Goal: Task Accomplishment & Management: Manage account settings

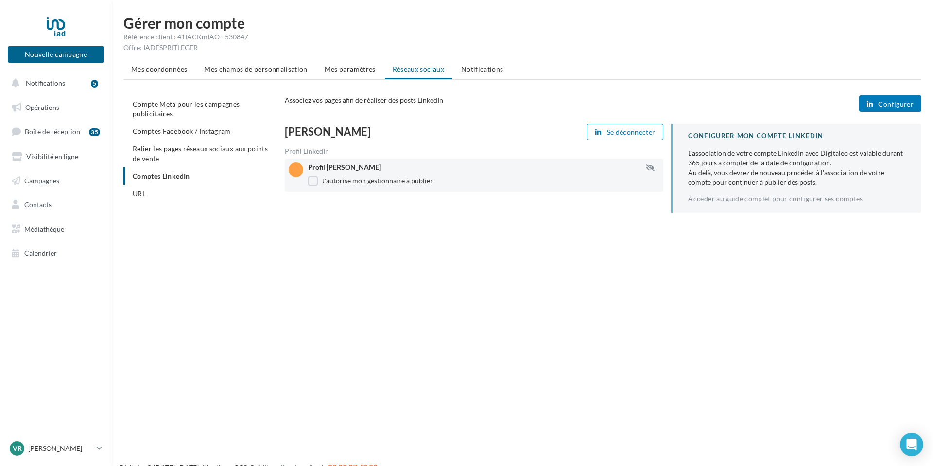
click at [173, 176] on ul "Compte Meta pour les campagnes publicitaires Comptes Facebook / Instagram Relie…" at bounding box center [200, 148] width 154 height 107
click at [888, 103] on span "Configurer" at bounding box center [895, 104] width 35 height 8
click at [903, 101] on span "Configurer" at bounding box center [895, 104] width 35 height 8
click at [807, 199] on link "Accéder au guide complet pour configurer ses comptes" at bounding box center [775, 199] width 174 height 8
click at [887, 104] on span "Configurer" at bounding box center [895, 104] width 35 height 8
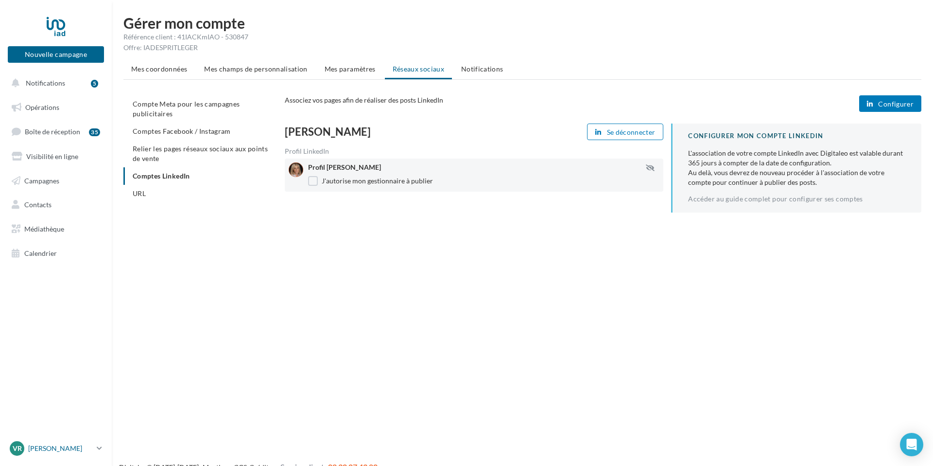
click at [98, 448] on icon at bounding box center [99, 448] width 5 height 8
click at [64, 334] on link "Gérer mon compte" at bounding box center [80, 333] width 145 height 22
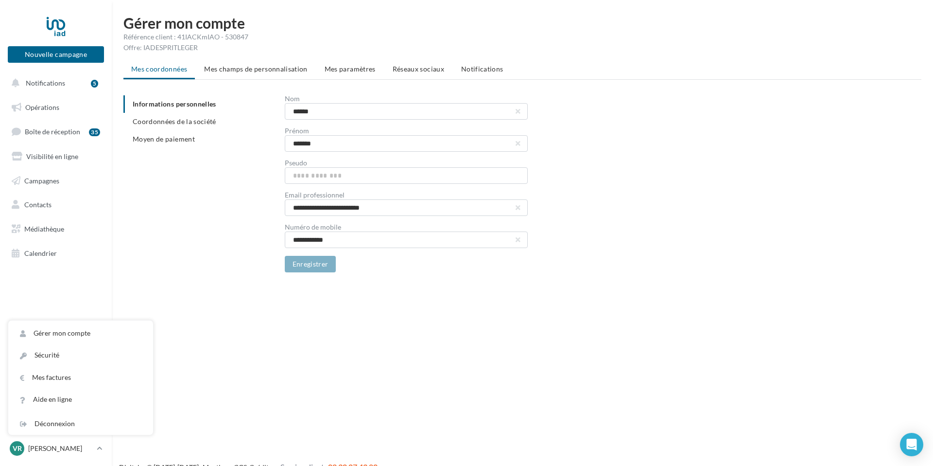
click at [413, 69] on span "Réseaux sociaux" at bounding box center [419, 69] width 52 height 8
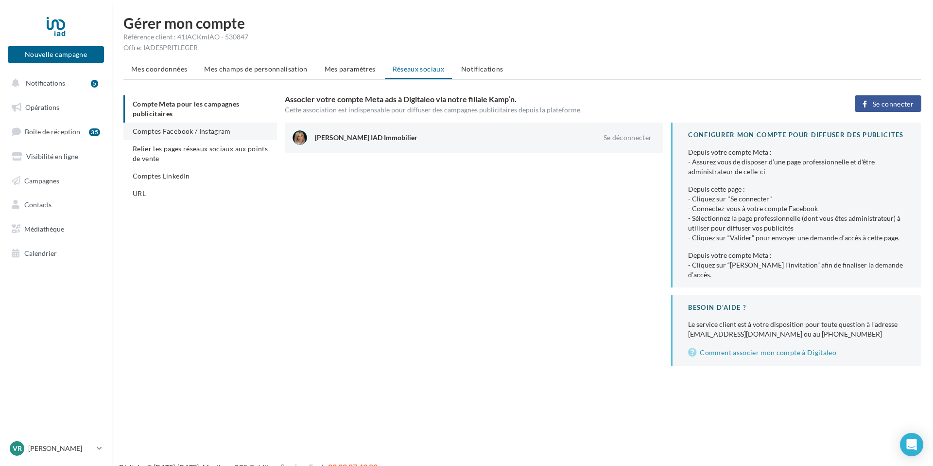
click at [219, 134] on span "Comptes Facebook / Instagram" at bounding box center [182, 131] width 98 height 8
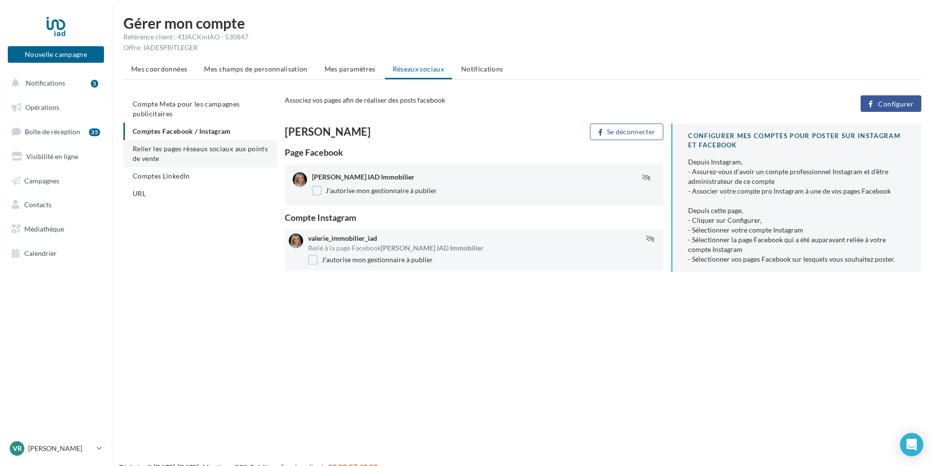
click at [214, 155] on li "Relier les pages réseaux sociaux aux points de vente" at bounding box center [200, 153] width 154 height 27
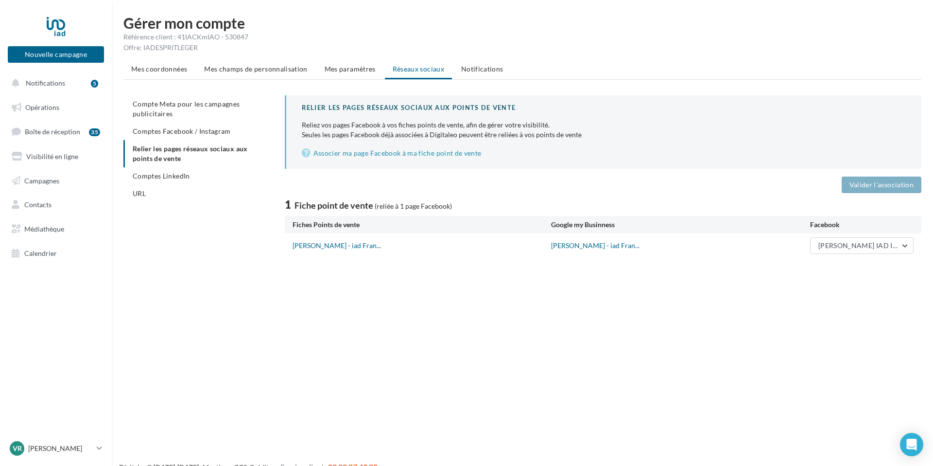
click at [184, 179] on span "Comptes LinkedIn" at bounding box center [161, 176] width 57 height 8
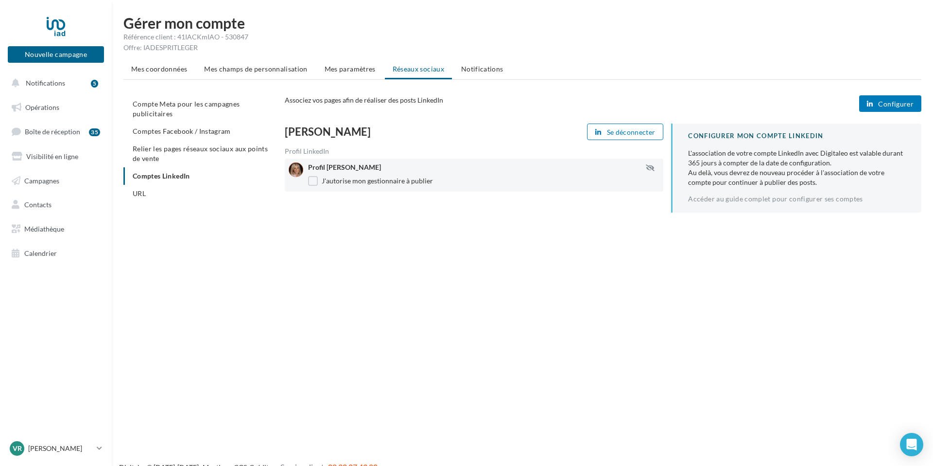
click at [173, 176] on ul "Compte Meta pour les campagnes publicitaires Comptes Facebook / Instagram Relie…" at bounding box center [200, 148] width 154 height 107
click at [904, 100] on span "Configurer" at bounding box center [895, 104] width 35 height 8
click at [411, 173] on div "Profil [PERSON_NAME] J'autorise mon gestionnaire à publier" at bounding box center [488, 174] width 360 height 25
click at [170, 175] on ul "Compte Meta pour les campagnes publicitaires Comptes Facebook / Instagram Relie…" at bounding box center [200, 148] width 154 height 107
click at [172, 153] on li "Relier les pages réseaux sociaux aux points de vente" at bounding box center [200, 153] width 154 height 27
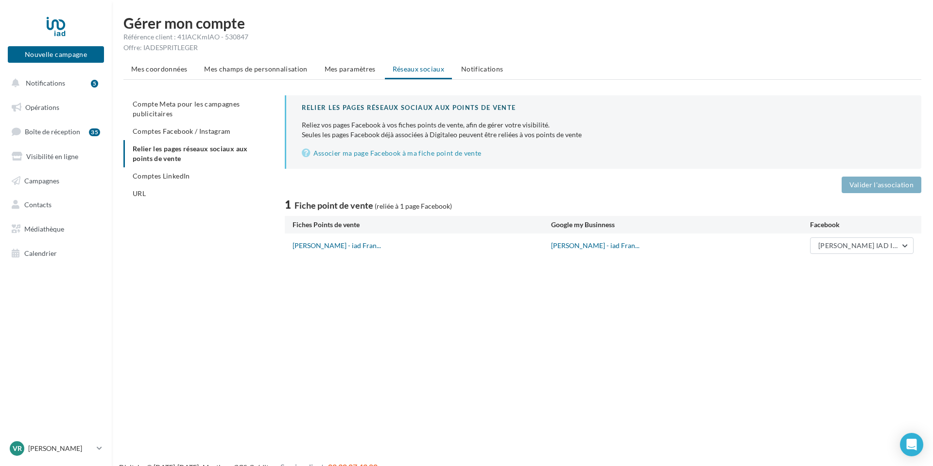
click at [181, 129] on span "Comptes Facebook / Instagram" at bounding box center [182, 131] width 98 height 8
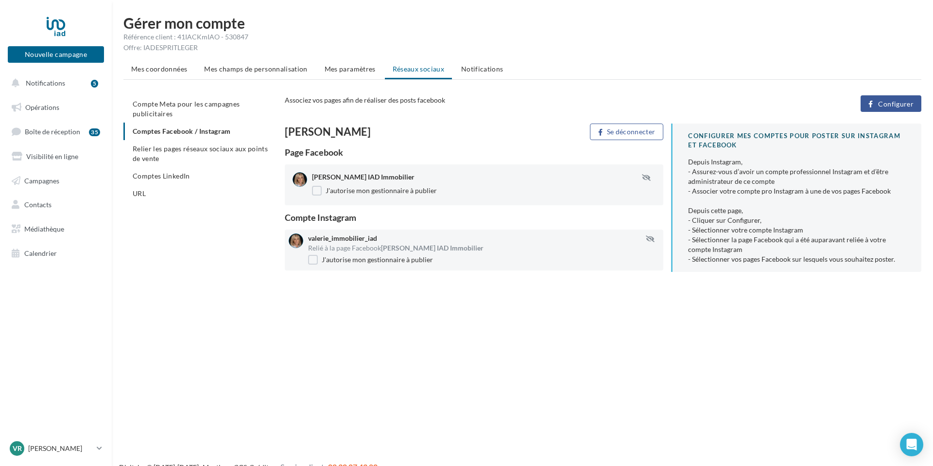
click at [162, 174] on span "Comptes LinkedIn" at bounding box center [161, 176] width 57 height 8
